Goal: Task Accomplishment & Management: Complete application form

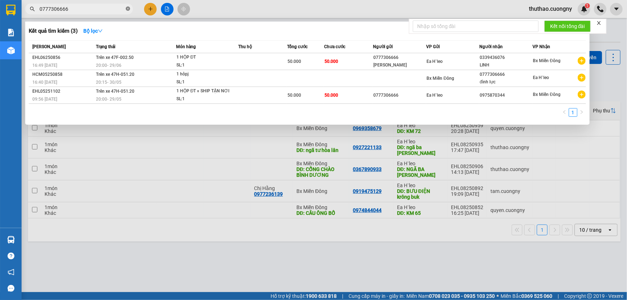
click at [128, 8] on icon "close-circle" at bounding box center [128, 8] width 4 height 4
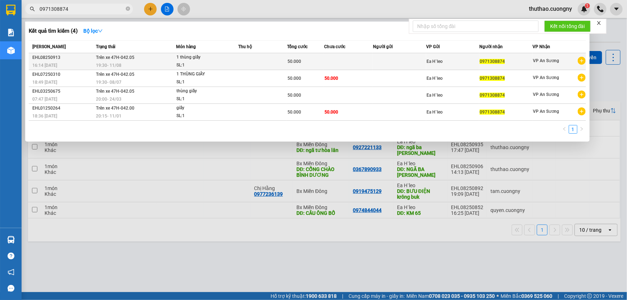
type input "0971308874"
click at [146, 60] on td "Trên xe 47H-042.05 19:30 [DATE]" at bounding box center [135, 61] width 82 height 17
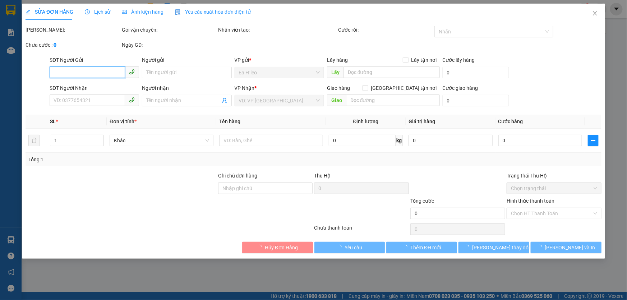
type input "0971308874"
type input "50.000"
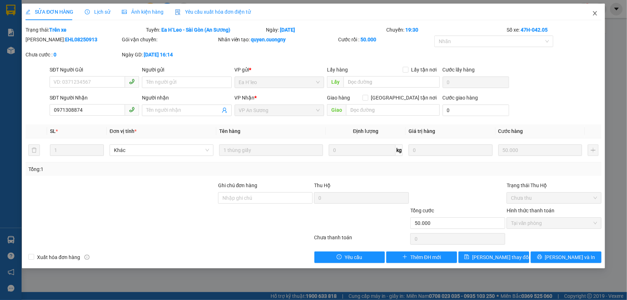
click at [593, 13] on icon "close" at bounding box center [595, 13] width 6 height 6
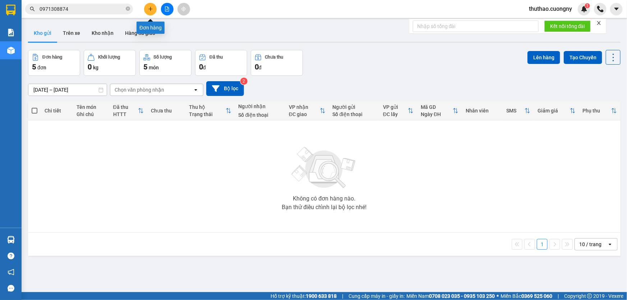
click at [151, 10] on icon "plus" at bounding box center [150, 9] width 0 height 4
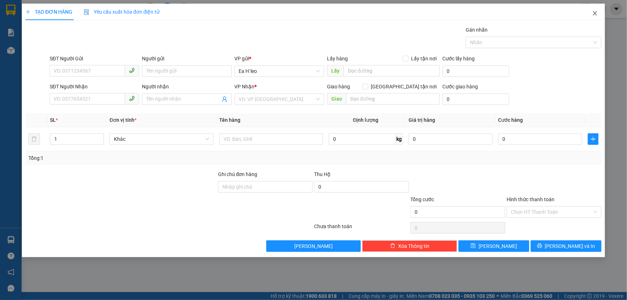
click at [595, 14] on icon "close" at bounding box center [595, 13] width 4 height 4
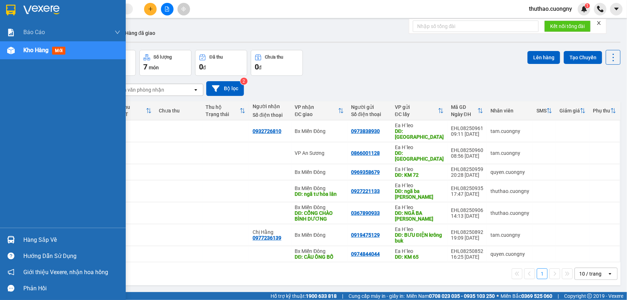
click at [7, 6] on img at bounding box center [10, 10] width 9 height 11
click at [9, 18] on div at bounding box center [63, 11] width 126 height 23
click at [9, 17] on div at bounding box center [63, 11] width 126 height 23
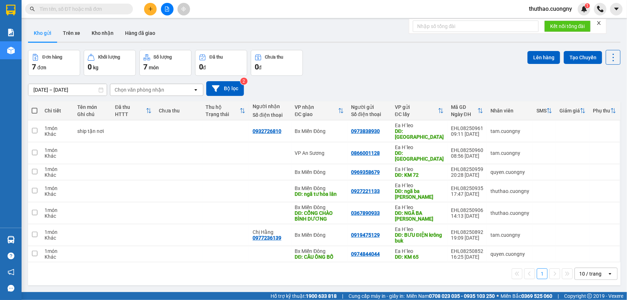
click at [103, 90] on icon at bounding box center [101, 89] width 4 height 5
click at [101, 90] on icon at bounding box center [100, 89] width 5 height 5
click at [54, 88] on input "[DATE] – [DATE]" at bounding box center [67, 89] width 78 height 11
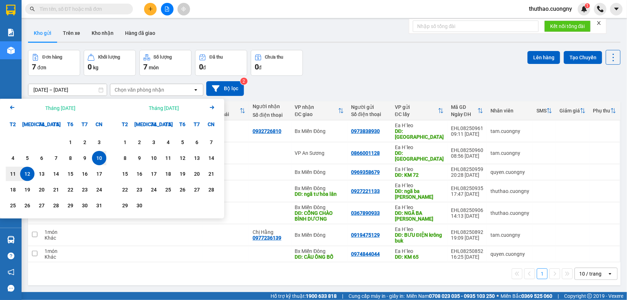
click at [28, 179] on div "12" at bounding box center [27, 174] width 14 height 14
click at [28, 173] on div "12" at bounding box center [27, 174] width 10 height 9
type input "12/08/2025 – 12/08/2025"
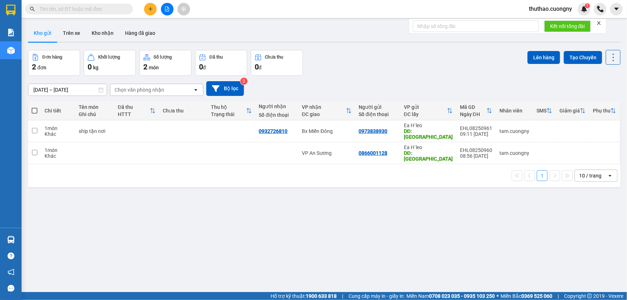
scroll to position [33, 0]
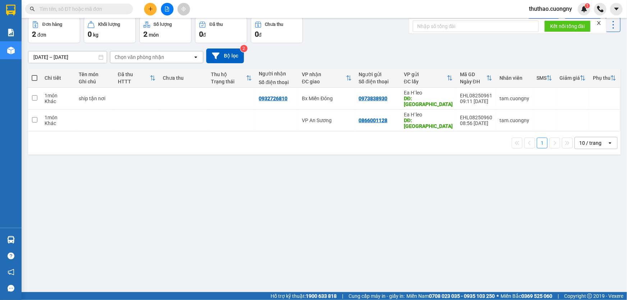
click at [579, 139] on div "10 / trang" at bounding box center [590, 142] width 22 height 7
click at [584, 216] on span "100 / trang" at bounding box center [588, 216] width 26 height 7
click at [151, 9] on icon "plus" at bounding box center [150, 9] width 4 height 0
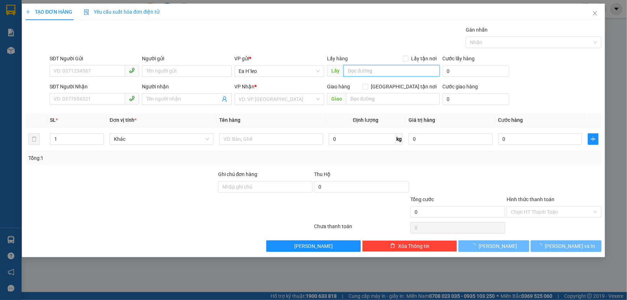
click at [369, 69] on input "text" at bounding box center [391, 70] width 96 height 11
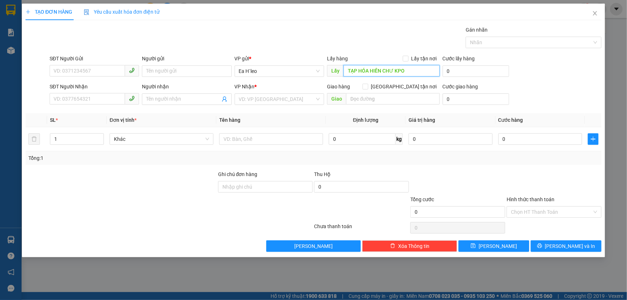
type input "TẠP HÓA HIỀN CHƯ KPO"
click at [81, 64] on div "SĐT Người Gửi" at bounding box center [94, 60] width 89 height 11
click at [82, 69] on input "SĐT Người Gửi" at bounding box center [87, 70] width 75 height 11
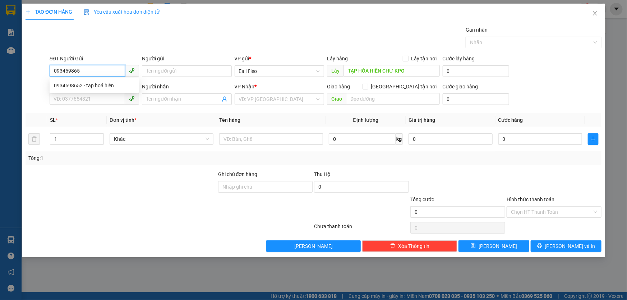
type input "0934598652"
click at [107, 87] on div "0934598652 - tạp hoá hiền" at bounding box center [94, 86] width 81 height 8
type input "tạp hoá hiền"
type input "0912525554"
type input "Đặng"
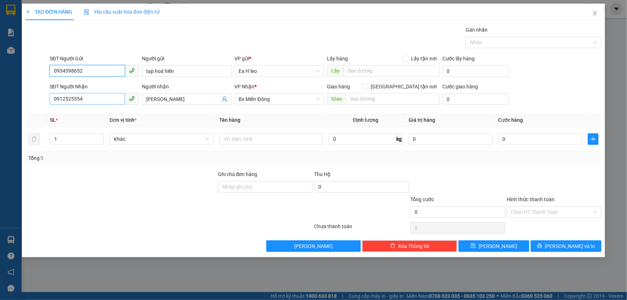
type input "0934598652"
drag, startPoint x: 89, startPoint y: 101, endPoint x: 48, endPoint y: 106, distance: 41.4
click at [48, 106] on div "SĐT Người Nhận 0912525554 0912525554" at bounding box center [94, 95] width 92 height 25
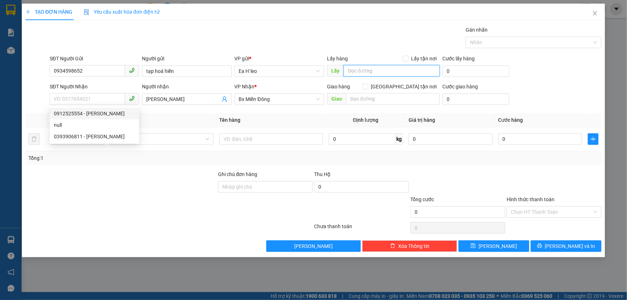
click at [393, 75] on input "text" at bounding box center [391, 70] width 96 height 11
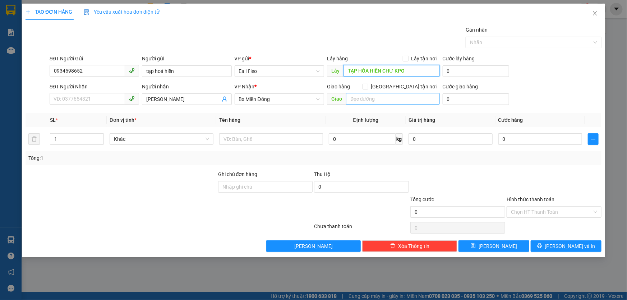
type input "TẠP HÓA HIỀN CHƯ KPO"
click at [357, 101] on input "text" at bounding box center [393, 98] width 94 height 11
type input "CẦU ÔNG BỐ"
click at [268, 184] on input "Ghi chú đơn hàng" at bounding box center [265, 186] width 95 height 11
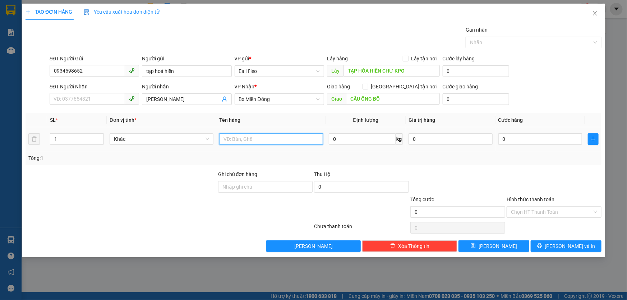
click at [264, 136] on input "text" at bounding box center [271, 138] width 104 height 11
type input "3 BAO"
click at [54, 137] on input "1" at bounding box center [76, 139] width 53 height 11
type input "3"
click at [113, 233] on div at bounding box center [169, 228] width 288 height 14
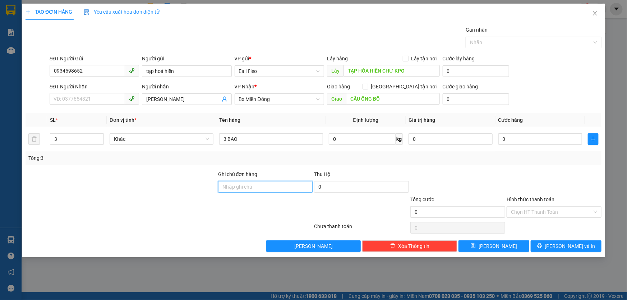
click at [267, 182] on input "Ghi chú đơn hàng" at bounding box center [265, 186] width 95 height 11
type input "GỬI CHUYẾN 20H"
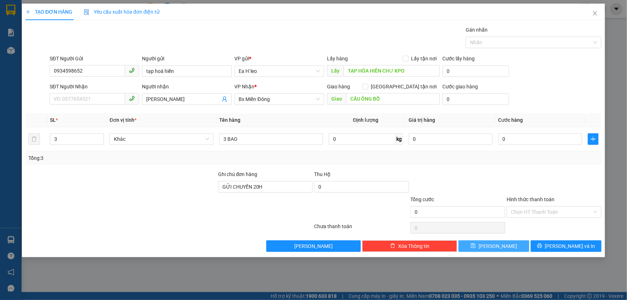
click at [504, 248] on button "[PERSON_NAME]" at bounding box center [493, 245] width 71 height 11
type input "1"
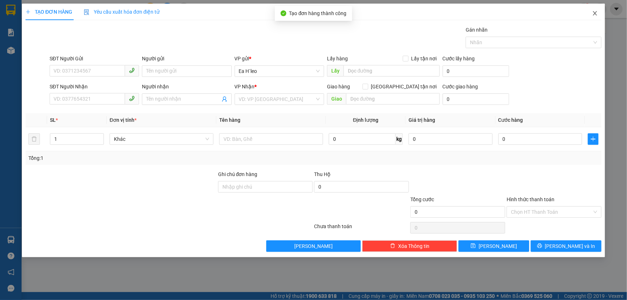
click at [594, 14] on icon "close" at bounding box center [595, 13] width 4 height 4
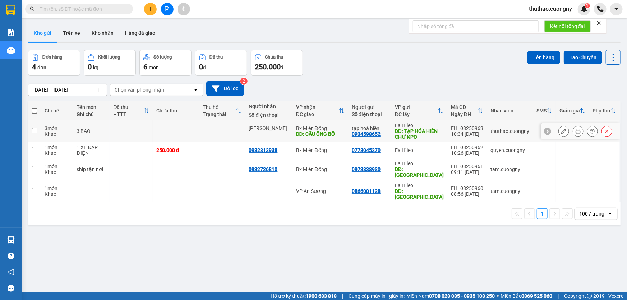
click at [227, 132] on td at bounding box center [222, 131] width 46 height 22
checkbox input "true"
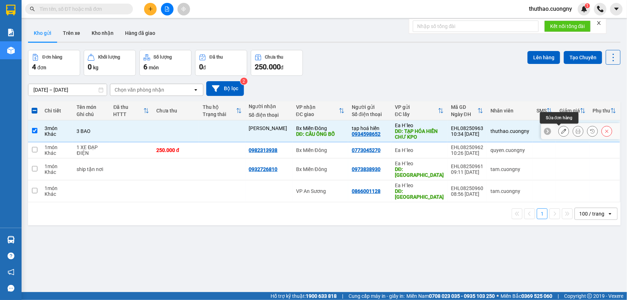
click at [561, 130] on icon at bounding box center [563, 131] width 5 height 5
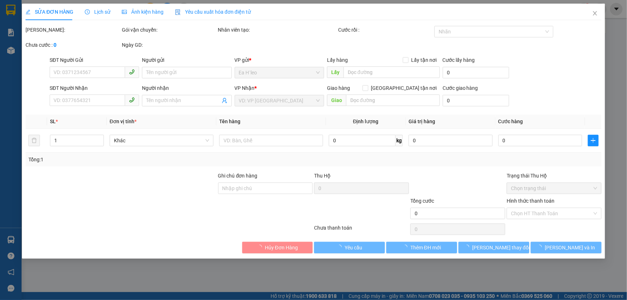
type input "0934598652"
type input "tạp hoá hiền"
type input "TẠP HÓA HIỀN CHƯ KPO"
type input "Đặng"
type input "CẦU ÔNG BỐ"
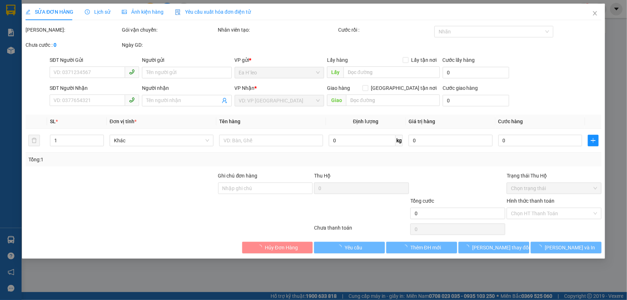
type input "GỬI CHUYẾN 20H"
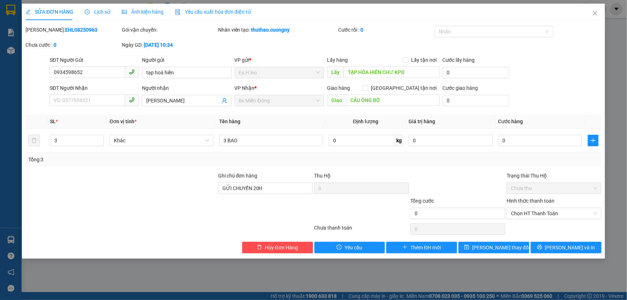
drag, startPoint x: 180, startPoint y: 100, endPoint x: 128, endPoint y: 108, distance: 53.1
click at [128, 108] on div "SĐT Người Nhận VD: 0377654321 Người nhận Đặng VP Nhận * Bx Miền Đông Giao hàng…" at bounding box center [325, 96] width 555 height 25
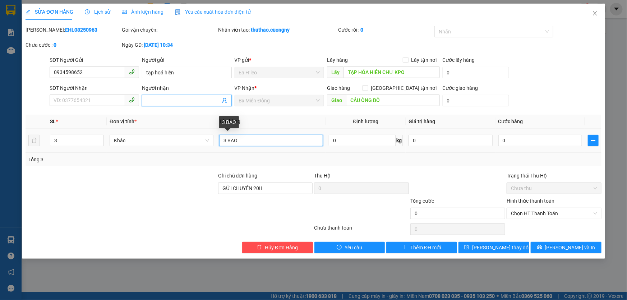
click at [277, 141] on input "3 BAO" at bounding box center [271, 140] width 104 height 11
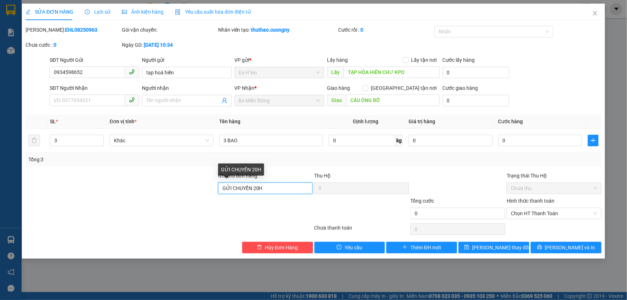
drag, startPoint x: 273, startPoint y: 191, endPoint x: 225, endPoint y: 200, distance: 49.0
click at [225, 200] on form "Ghi chú đơn hàng GỬI CHUYẾN 20H Thu Hộ 0 Trạng thái Thu Hộ Chưa thu Tổng cước 0…" at bounding box center [314, 197] width 576 height 50
type input "G"
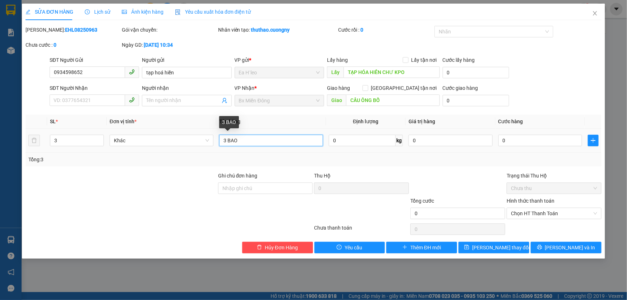
click at [261, 141] on input "3 BAO" at bounding box center [271, 140] width 104 height 11
paste input "ỬI CHUYẾN 20H"
drag, startPoint x: 242, startPoint y: 138, endPoint x: 247, endPoint y: 138, distance: 4.7
click at [242, 138] on input "3 BAO ( ỬI CHUYẾN 20H" at bounding box center [271, 140] width 104 height 11
click at [285, 137] on input "3 BAO ( GỬI CHUYẾN 20H" at bounding box center [271, 140] width 104 height 11
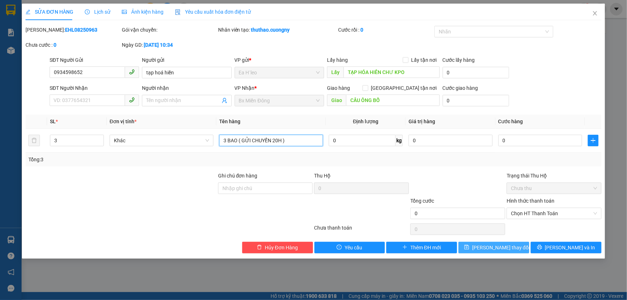
type input "3 BAO ( GỬI CHUYẾN 20H )"
click at [499, 249] on span "[PERSON_NAME] thay đổi" at bounding box center [500, 248] width 57 height 8
